Goal: Learn about a topic: Learn about a topic

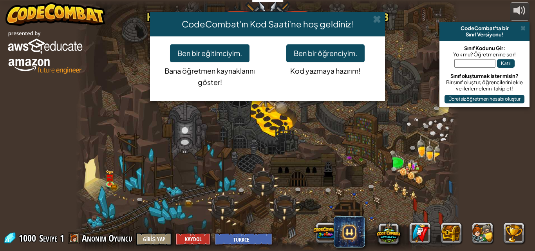
select select "tr"
click at [275, 109] on div "CodeCombat'ın Kod Saati'ne hoş geldiniz! Ben bir eğitimciyim. Bana öğretmen kay…" at bounding box center [267, 125] width 535 height 251
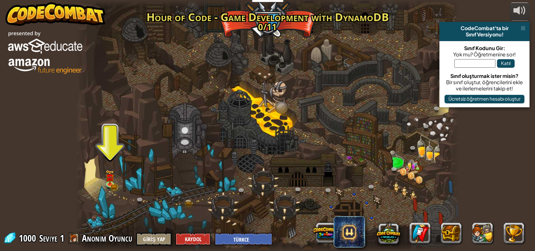
click at [275, 109] on div at bounding box center [268, 125] width 384 height 251
drag, startPoint x: 187, startPoint y: 127, endPoint x: 156, endPoint y: 153, distance: 41.0
click at [147, 152] on div at bounding box center [268, 125] width 384 height 251
drag, startPoint x: 161, startPoint y: 158, endPoint x: 175, endPoint y: 151, distance: 15.1
click at [163, 158] on div at bounding box center [268, 125] width 384 height 251
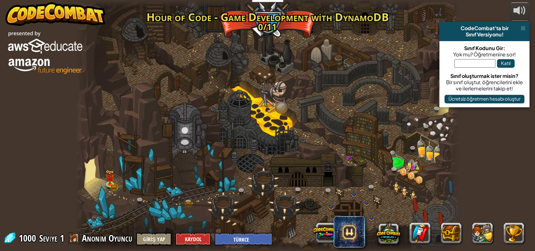
drag, startPoint x: 175, startPoint y: 151, endPoint x: 161, endPoint y: 150, distance: 13.8
click at [162, 151] on div at bounding box center [268, 125] width 384 height 251
click at [161, 150] on div at bounding box center [268, 125] width 384 height 251
drag, startPoint x: 161, startPoint y: 150, endPoint x: 166, endPoint y: 150, distance: 4.3
click at [164, 150] on div at bounding box center [268, 125] width 384 height 251
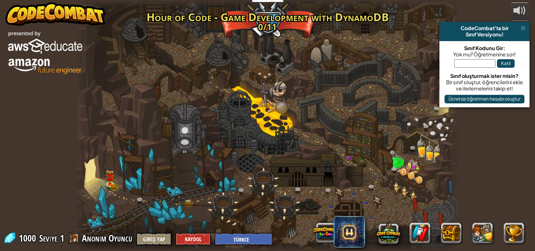
drag, startPoint x: 166, startPoint y: 150, endPoint x: 174, endPoint y: 145, distance: 9.8
click at [173, 148] on div at bounding box center [268, 125] width 384 height 251
drag, startPoint x: 195, startPoint y: 237, endPoint x: 227, endPoint y: 220, distance: 35.9
click at [227, 220] on div "powered by CodeCombat'ta bir Sınıf Versiyonu! Sınıf Kodunu Gir: Yok mu? Öğretme…" at bounding box center [267, 125] width 535 height 251
drag, startPoint x: 201, startPoint y: 234, endPoint x: 207, endPoint y: 235, distance: 6.4
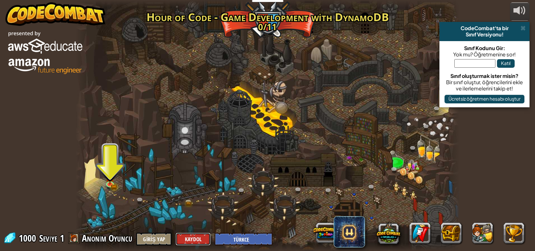
click at [207, 235] on button "Kaydol" at bounding box center [193, 239] width 35 height 13
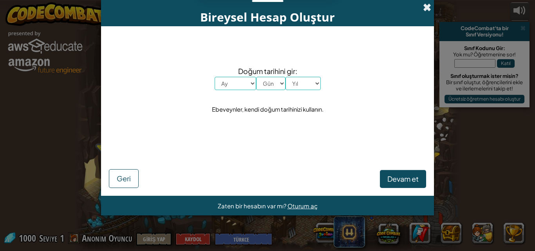
click at [431, 4] on span at bounding box center [427, 7] width 8 height 8
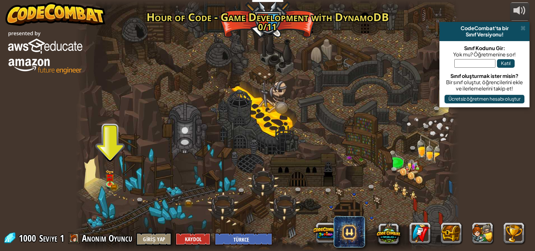
drag, startPoint x: 336, startPoint y: 41, endPoint x: 488, endPoint y: 91, distance: 159.6
click at [486, 91] on div "powered by CodeCombat'ta bir Sınıf Versiyonu! Sınıf Kodunu Gir: Yok mu? Öğretme…" at bounding box center [267, 125] width 535 height 251
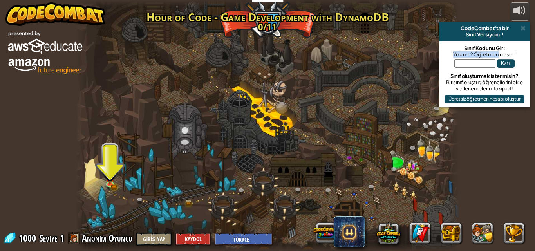
drag, startPoint x: 506, startPoint y: 44, endPoint x: 506, endPoint y: 33, distance: 10.6
click at [506, 40] on div "CodeCombat'ta bir Sınıf Versiyonu! Sınıf Kodunu Gir: Yok mu? Öğretmenine sor! K…" at bounding box center [485, 64] width 90 height 85
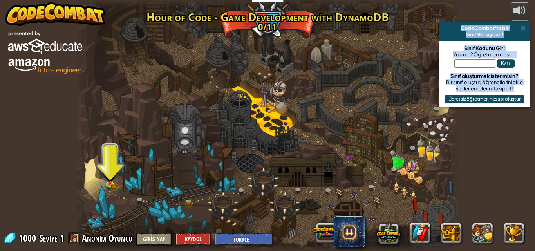
drag, startPoint x: 440, startPoint y: 27, endPoint x: 492, endPoint y: 19, distance: 53.0
click at [446, 27] on div "CodeCombat'ta bir" at bounding box center [485, 28] width 84 height 6
